Goal: Task Accomplishment & Management: Use online tool/utility

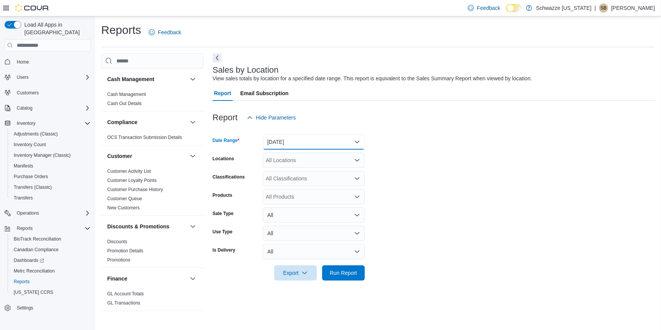
click at [307, 146] on button "[DATE]" at bounding box center [314, 141] width 102 height 15
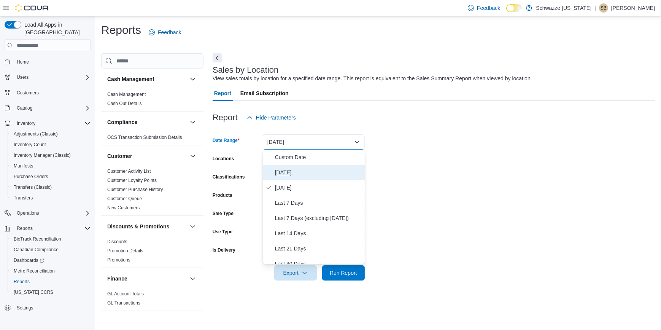
click at [282, 173] on span "[DATE]" at bounding box center [318, 172] width 87 height 9
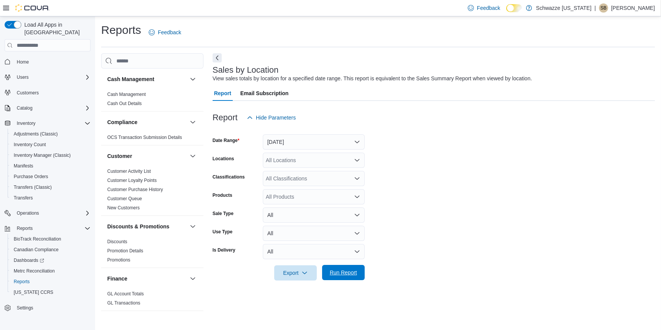
click at [352, 268] on span "Run Report" at bounding box center [343, 272] width 33 height 15
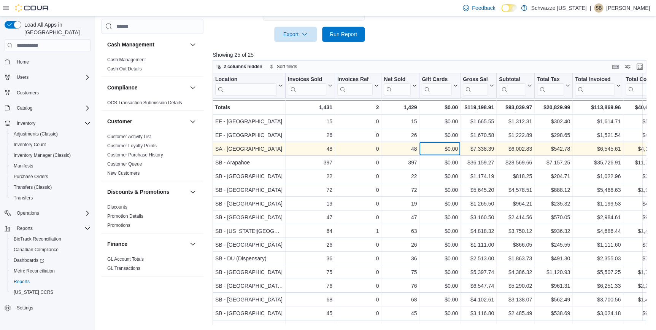
drag, startPoint x: 165, startPoint y: 306, endPoint x: 457, endPoint y: 147, distance: 333.0
click at [457, 147] on div "$0.00" at bounding box center [440, 149] width 36 height 9
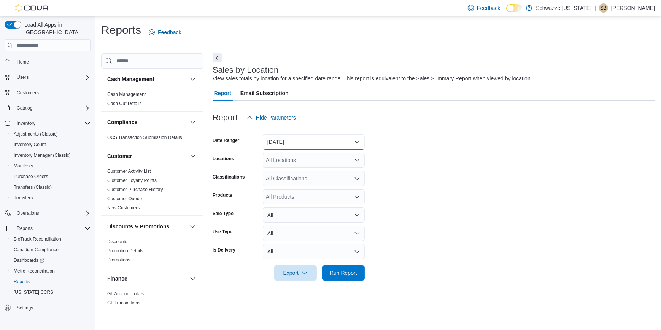
click at [270, 141] on button "[DATE]" at bounding box center [314, 141] width 102 height 15
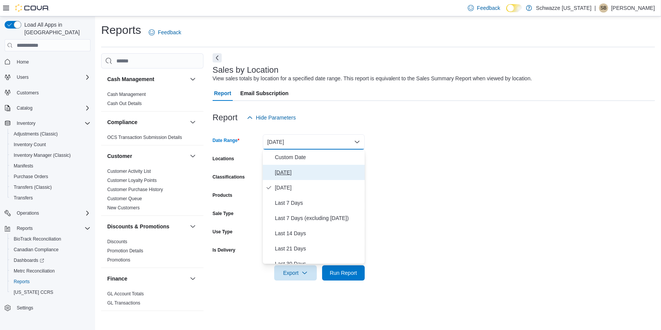
click at [282, 167] on button "[DATE]" at bounding box center [314, 172] width 102 height 15
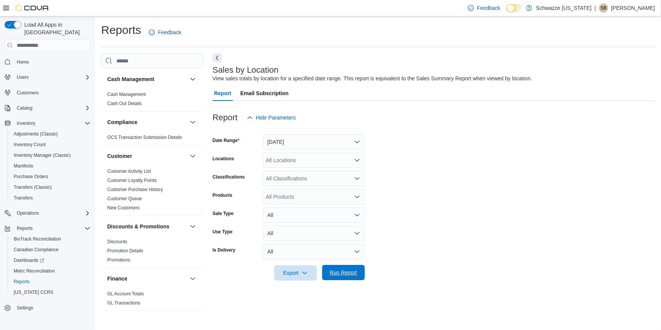
click at [347, 276] on span "Run Report" at bounding box center [343, 273] width 27 height 8
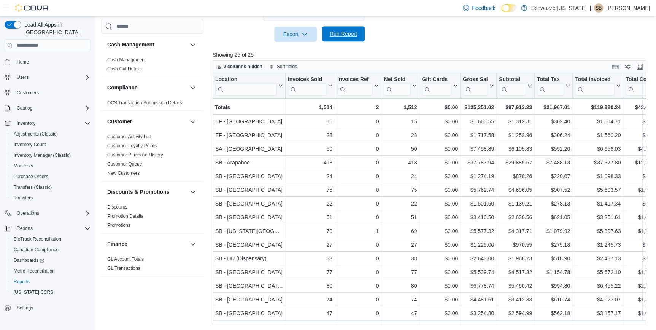
click at [343, 35] on span "Run Report" at bounding box center [343, 34] width 27 height 8
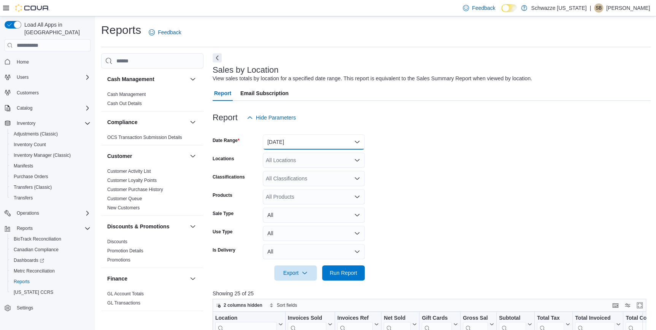
click at [331, 143] on button "[DATE]" at bounding box center [314, 141] width 102 height 15
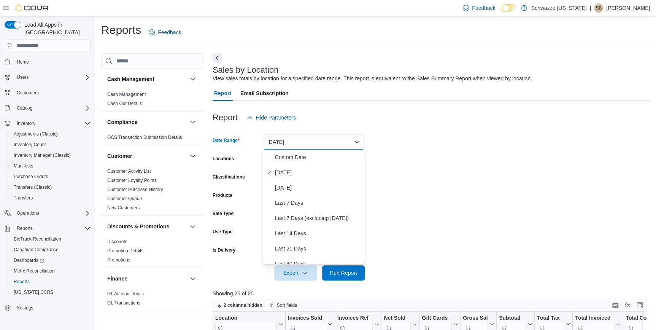
click at [509, 185] on form "Date Range Today Locations All Locations Classifications All Classifications Pr…" at bounding box center [432, 202] width 438 height 155
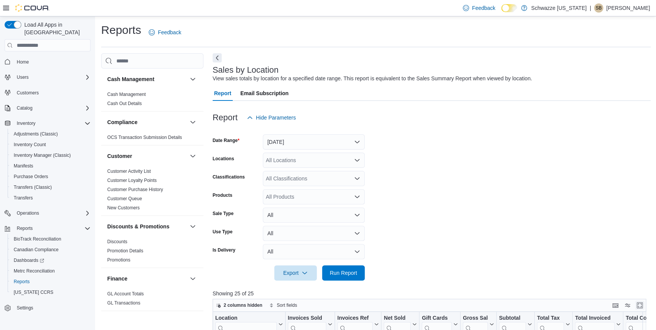
click at [643, 304] on button "Enter fullscreen" at bounding box center [639, 305] width 9 height 9
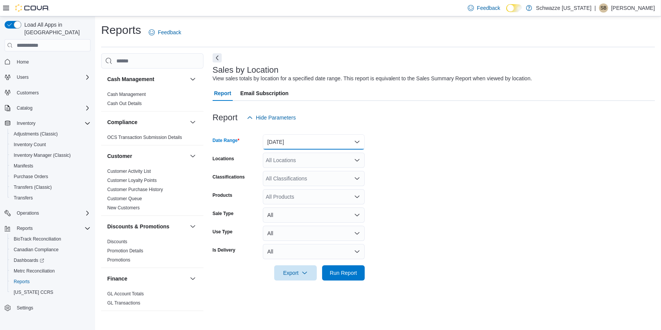
click at [317, 145] on button "[DATE]" at bounding box center [314, 141] width 102 height 15
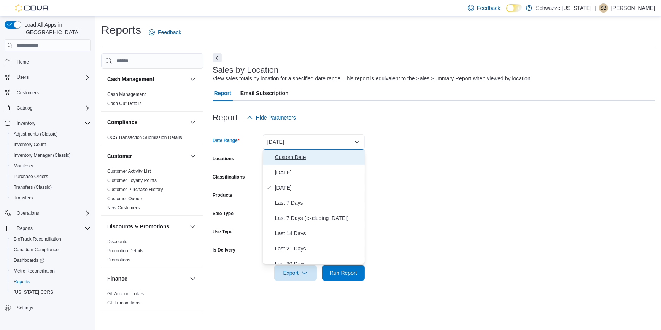
click at [296, 158] on span "Custom Date" at bounding box center [318, 157] width 87 height 9
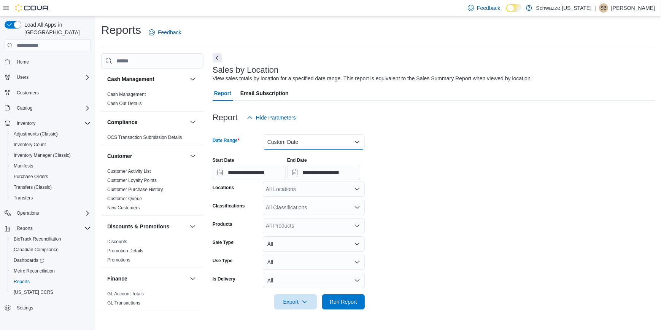
click at [301, 145] on button "Custom Date" at bounding box center [314, 141] width 102 height 15
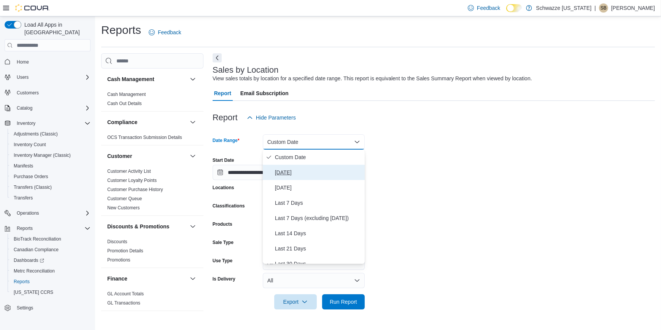
click at [293, 172] on span "[DATE]" at bounding box center [318, 172] width 87 height 9
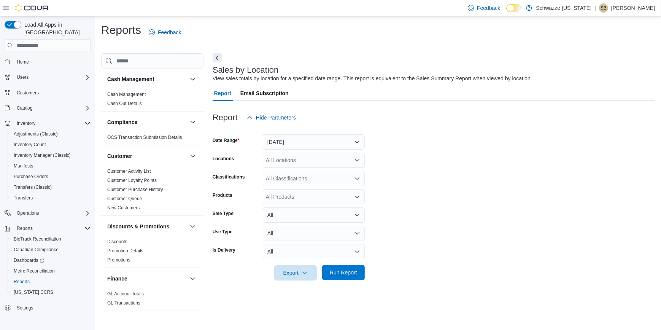
click at [349, 270] on span "Run Report" at bounding box center [343, 273] width 27 height 8
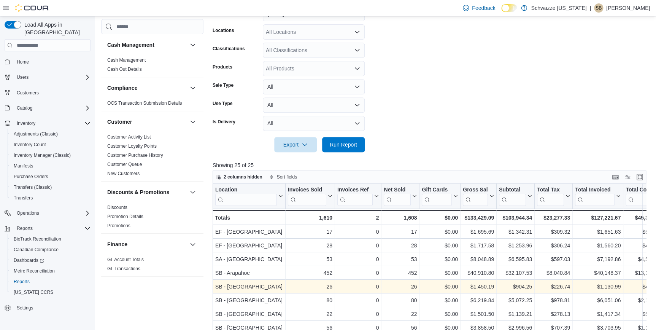
scroll to position [69, 0]
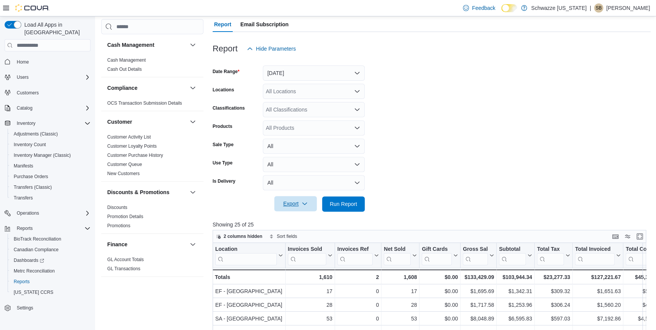
click at [294, 205] on span "Export" at bounding box center [295, 203] width 33 height 15
click at [289, 217] on span "Export to Excel" at bounding box center [297, 219] width 34 height 6
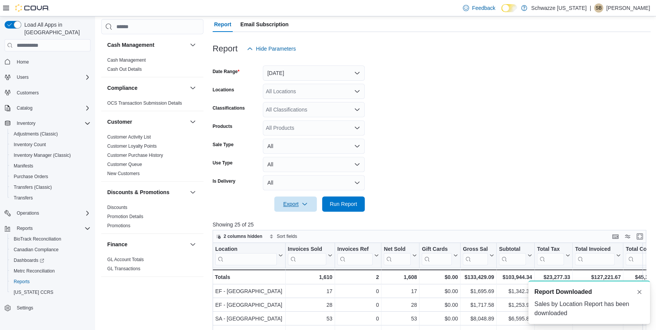
scroll to position [0, 0]
